Goal: Check status: Check status

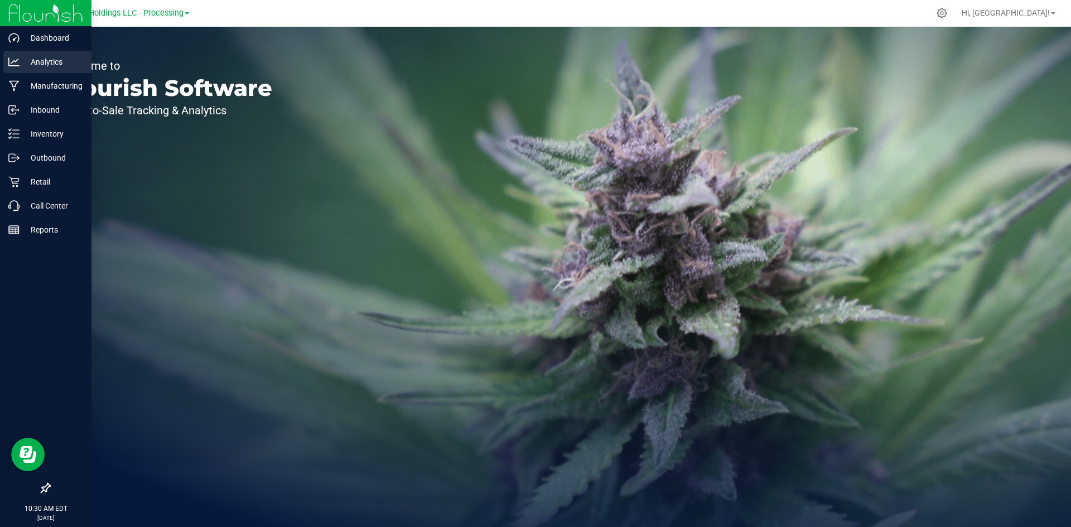
click at [55, 62] on p "Analytics" at bounding box center [53, 61] width 67 height 13
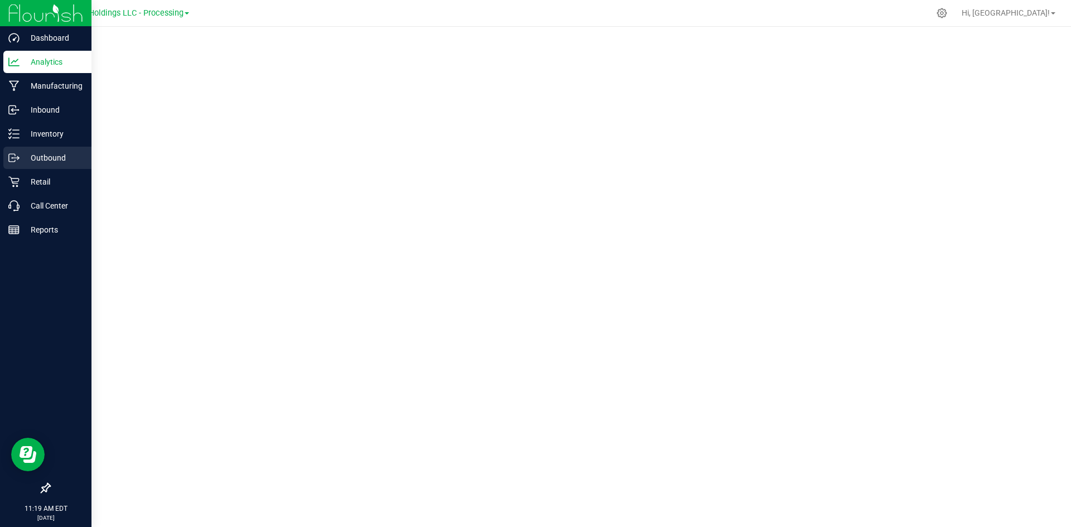
click at [51, 158] on p "Outbound" at bounding box center [53, 157] width 67 height 13
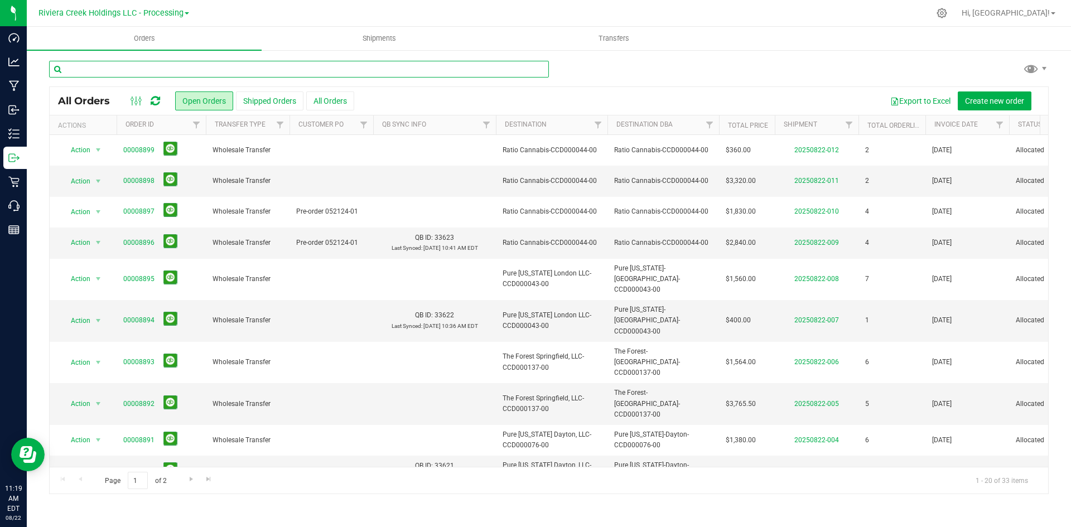
click at [253, 70] on input "text" at bounding box center [299, 69] width 500 height 17
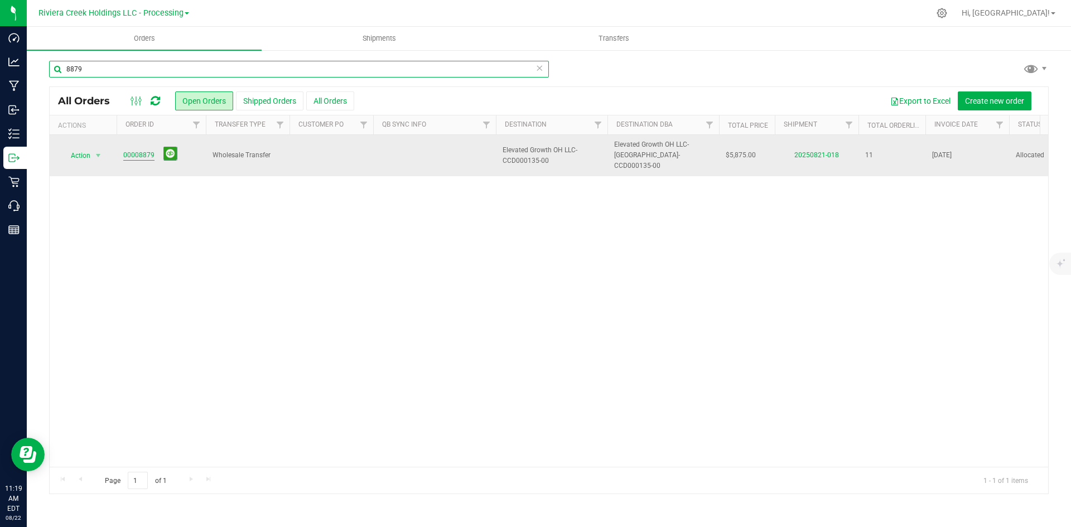
type input "8879"
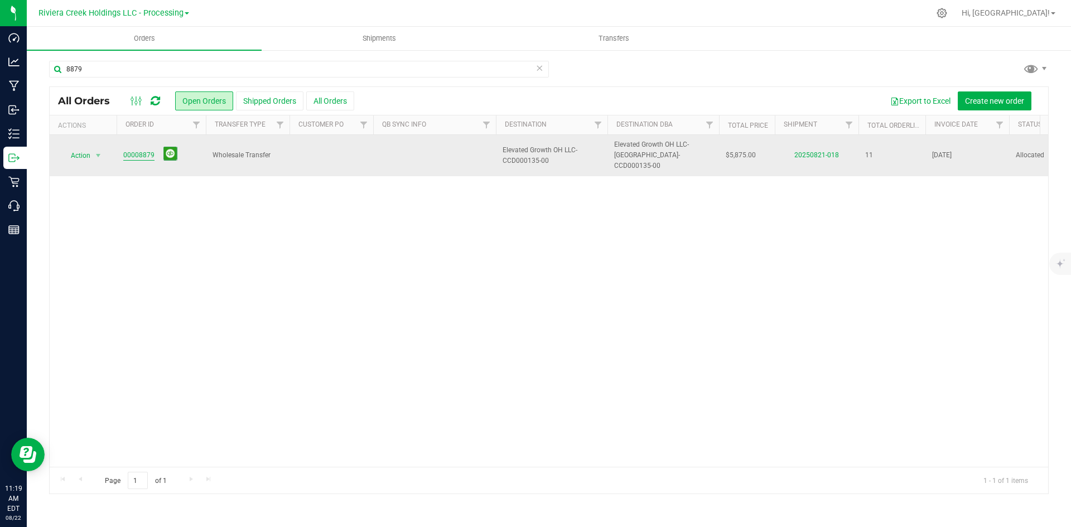
click at [132, 150] on link "00008879" at bounding box center [138, 155] width 31 height 11
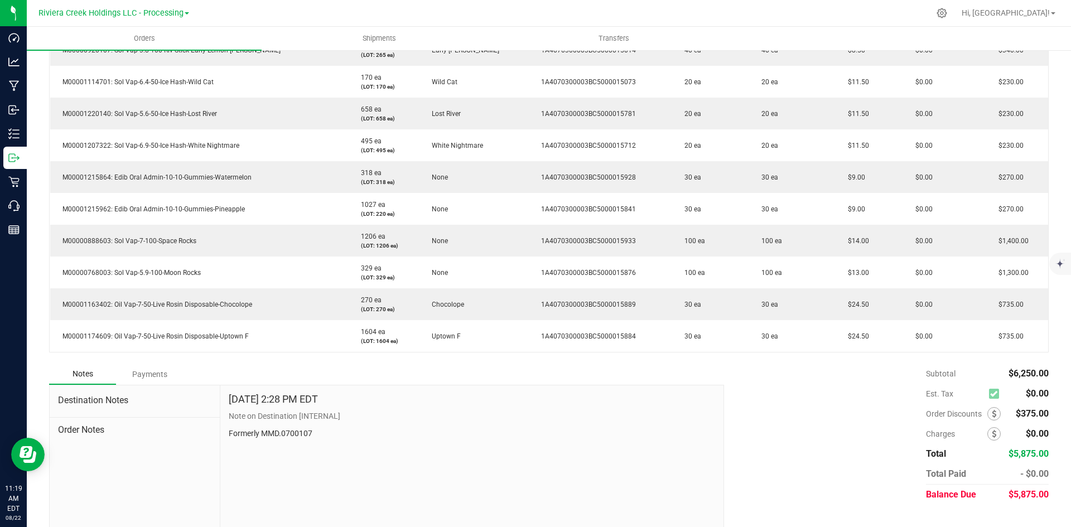
scroll to position [390, 0]
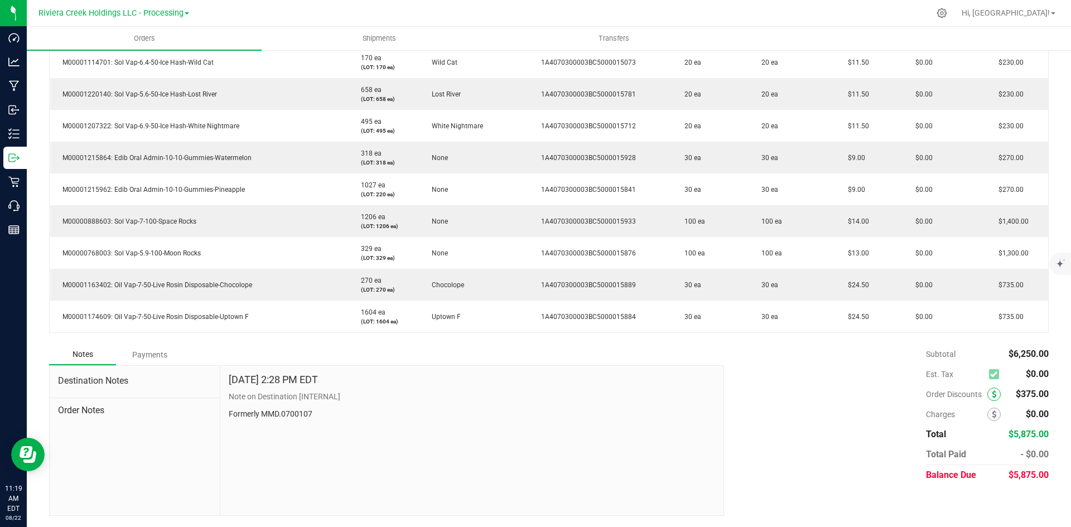
click at [988, 395] on span at bounding box center [993, 394] width 13 height 13
